Goal: Check status: Check status

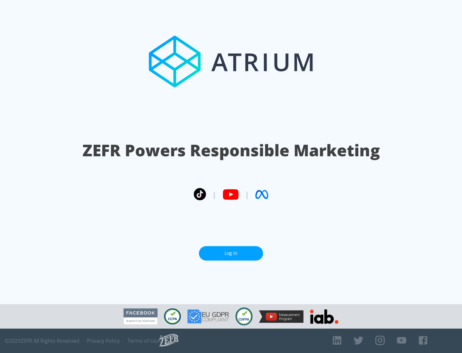
click at [231, 253] on link "Log In" at bounding box center [231, 253] width 64 height 14
